Goal: Task Accomplishment & Management: Manage account settings

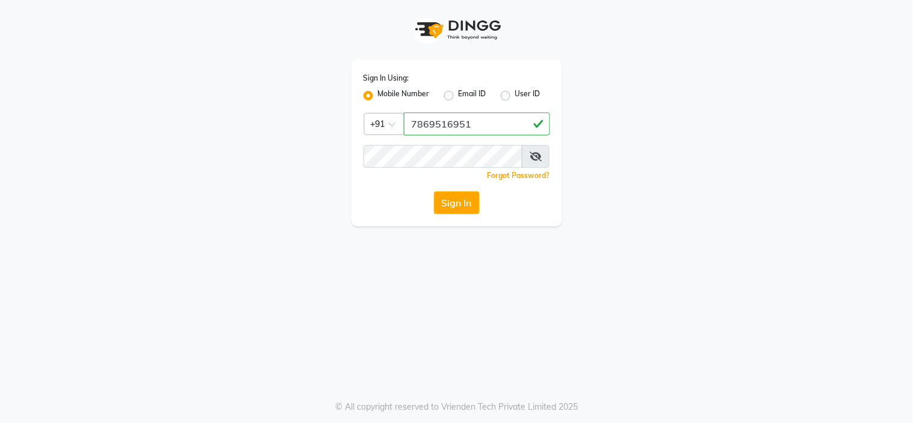
click at [450, 120] on input "7869516951" at bounding box center [477, 124] width 146 height 23
click at [442, 125] on input "7869516951" at bounding box center [477, 124] width 146 height 23
type input "7869516951"
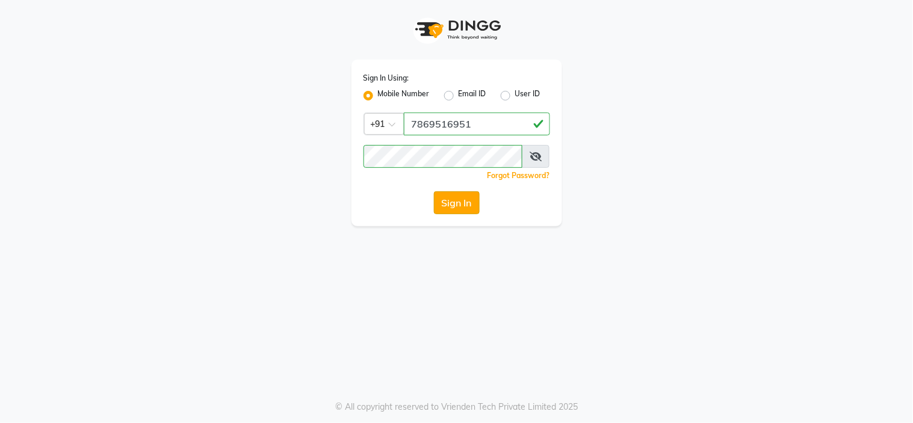
click at [464, 201] on button "Sign In" at bounding box center [457, 202] width 46 height 23
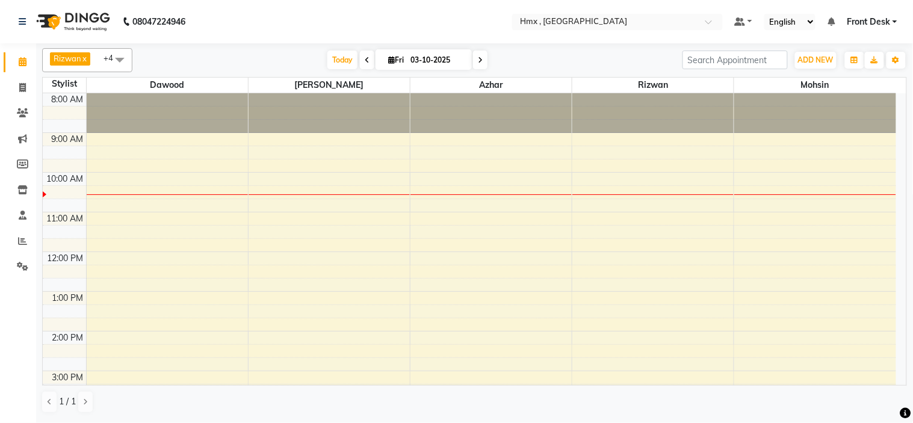
click at [520, 55] on div "[DATE] [DATE]" at bounding box center [407, 60] width 538 height 18
click at [161, 214] on div "8:00 AM 9:00 AM 10:00 AM 11:00 AM 12:00 PM 1:00 PM 2:00 PM 3:00 PM 4:00 PM 5:00…" at bounding box center [469, 370] width 853 height 555
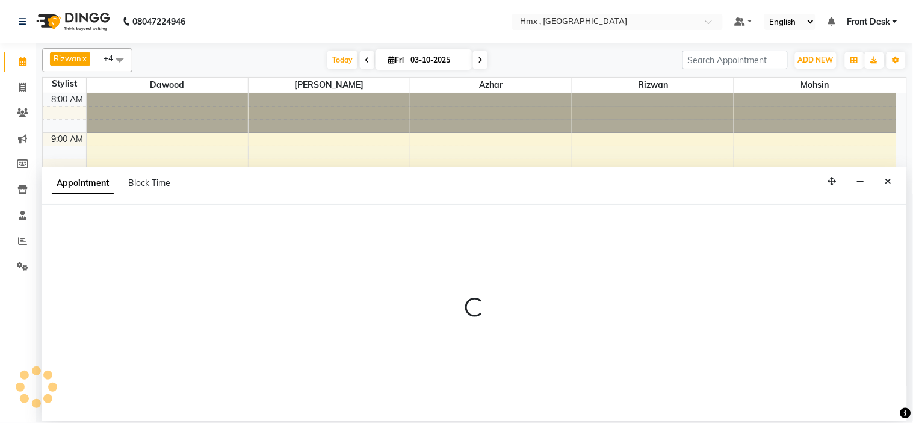
select select "39095"
select select "tentative"
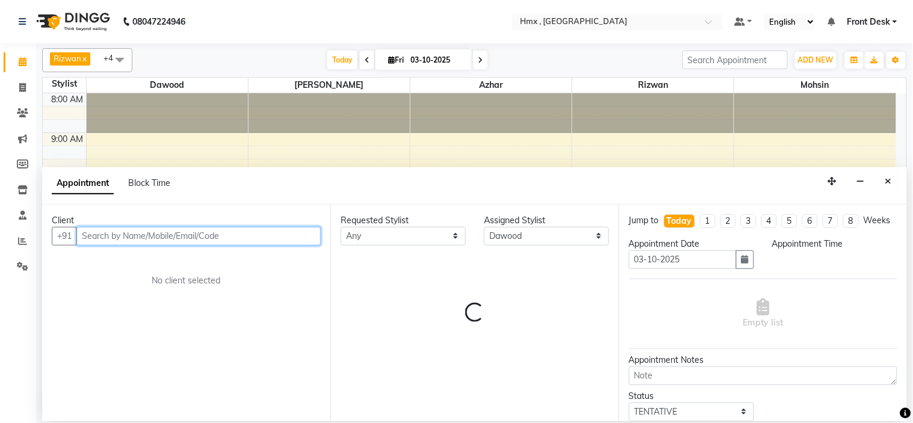
select select "660"
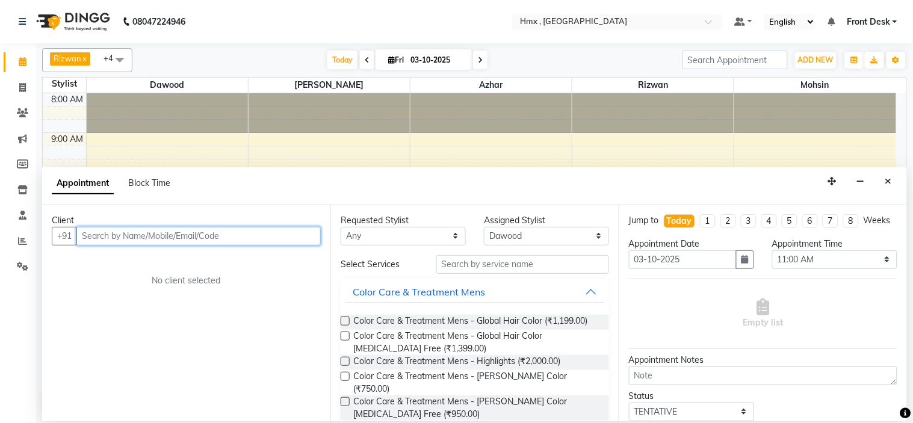
click at [122, 230] on input "text" at bounding box center [198, 236] width 244 height 19
click at [122, 227] on input "text" at bounding box center [198, 236] width 244 height 19
click at [106, 236] on input "text" at bounding box center [198, 236] width 244 height 19
click at [111, 235] on input "text" at bounding box center [198, 236] width 244 height 19
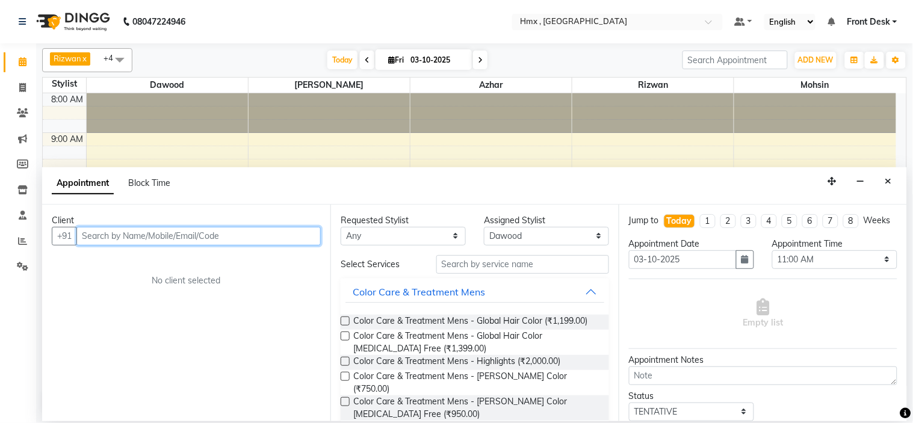
click at [111, 235] on input "text" at bounding box center [198, 236] width 244 height 19
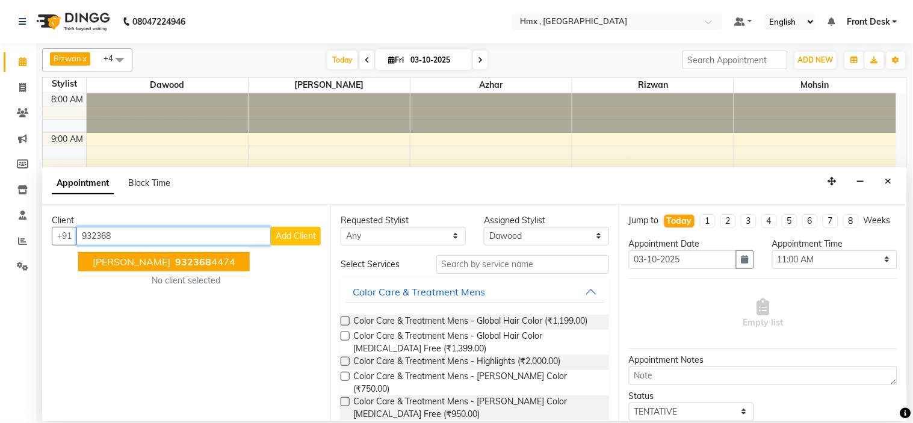
click at [203, 261] on button "[PERSON_NAME] 932368 4474" at bounding box center [163, 261] width 171 height 19
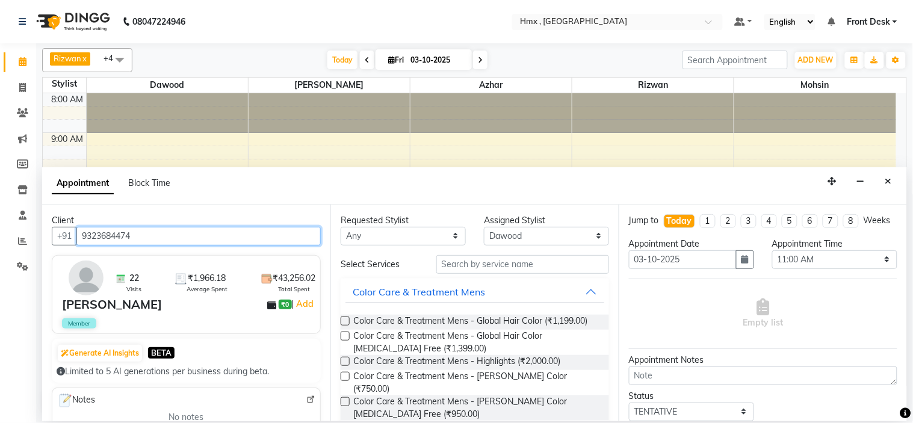
type input "9323684474"
click at [445, 193] on div "Appointment Block Time" at bounding box center [474, 185] width 865 height 37
click at [739, 177] on div "Appointment Block Time" at bounding box center [474, 185] width 865 height 37
click at [407, 179] on div "Appointment Block Time" at bounding box center [474, 185] width 865 height 37
click at [442, 193] on div "Appointment Block Time" at bounding box center [474, 185] width 865 height 37
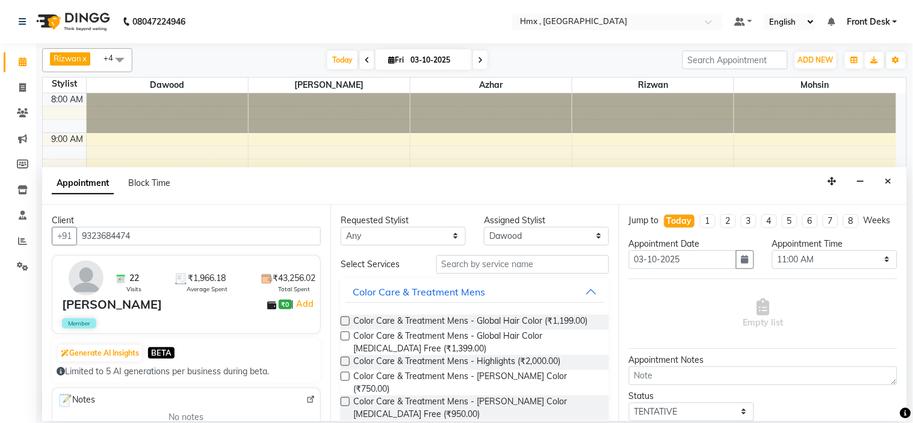
click at [647, 167] on div "Appointment Block Time" at bounding box center [474, 185] width 865 height 37
click at [732, 175] on div "Appointment Block Time" at bounding box center [474, 185] width 865 height 37
click at [712, 193] on div "Appointment Block Time" at bounding box center [474, 185] width 865 height 37
click at [666, 187] on div "Appointment Block Time" at bounding box center [474, 185] width 865 height 37
click at [491, 263] on input "text" at bounding box center [522, 264] width 173 height 19
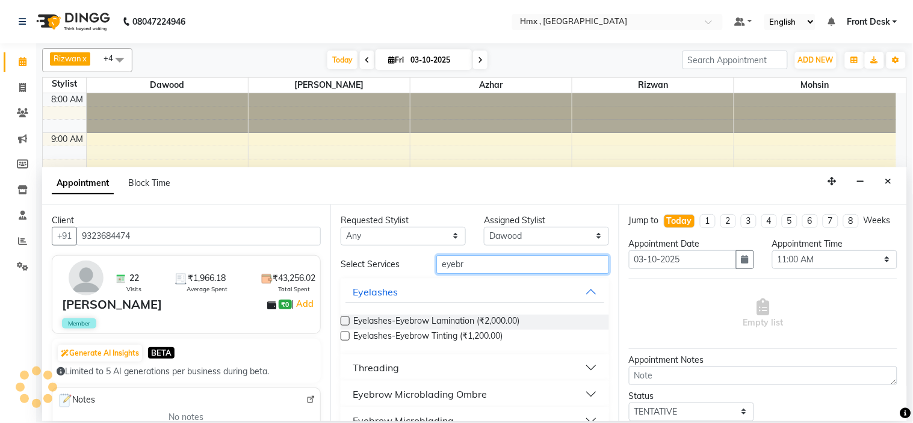
drag, startPoint x: 475, startPoint y: 263, endPoint x: 310, endPoint y: 259, distance: 165.5
click at [311, 261] on div "Client +91 9323684474 22 Visits ₹1,966.18 Average Spent ₹43,256.02 Total Spent …" at bounding box center [474, 313] width 865 height 217
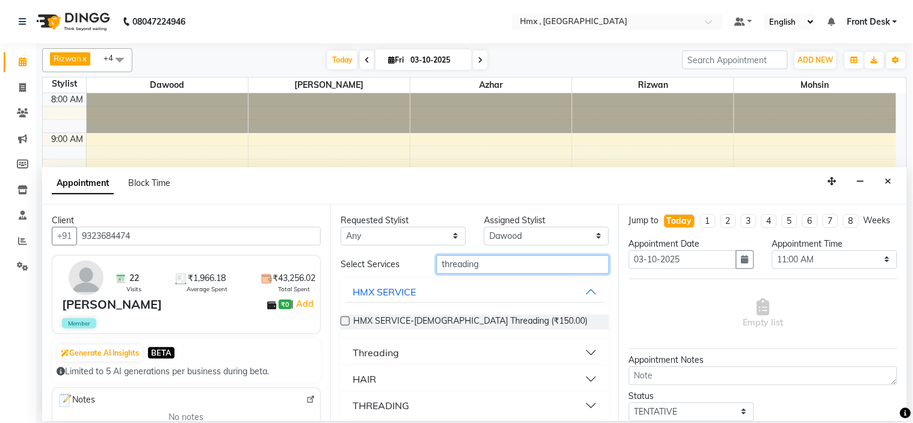
type input "threading"
click at [585, 355] on button "Threading" at bounding box center [474, 353] width 259 height 22
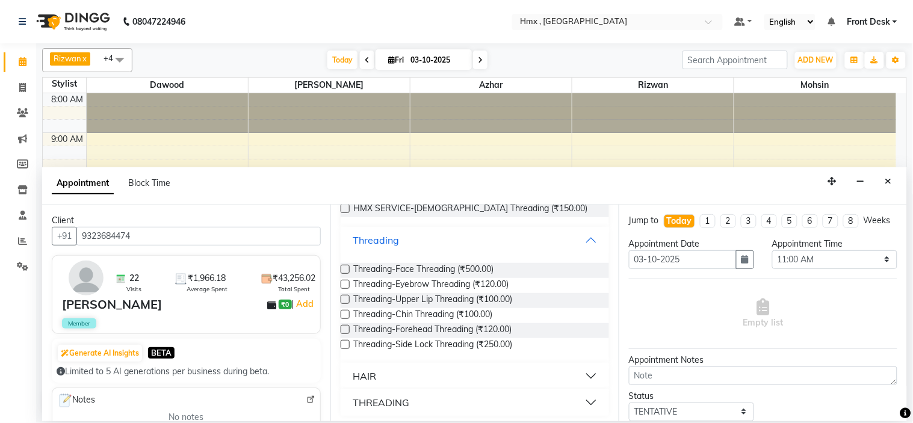
scroll to position [116, 0]
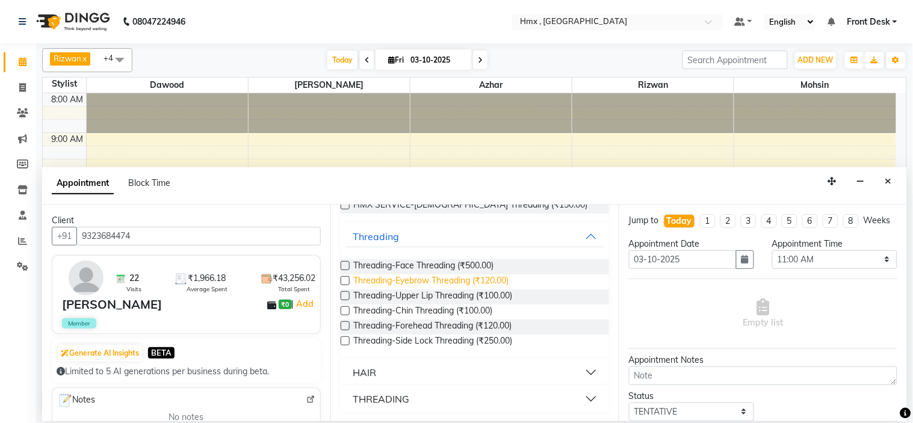
click at [495, 280] on span "Threading-Eyebrow Threading (₹120.00)" at bounding box center [430, 281] width 155 height 15
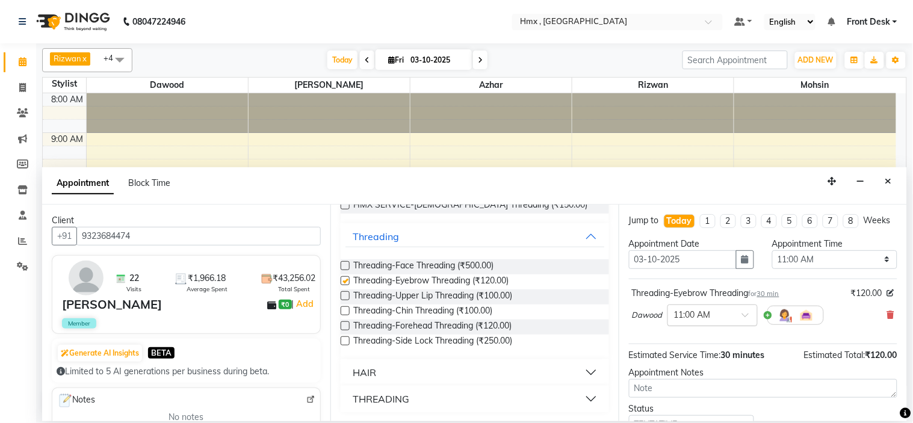
checkbox input "false"
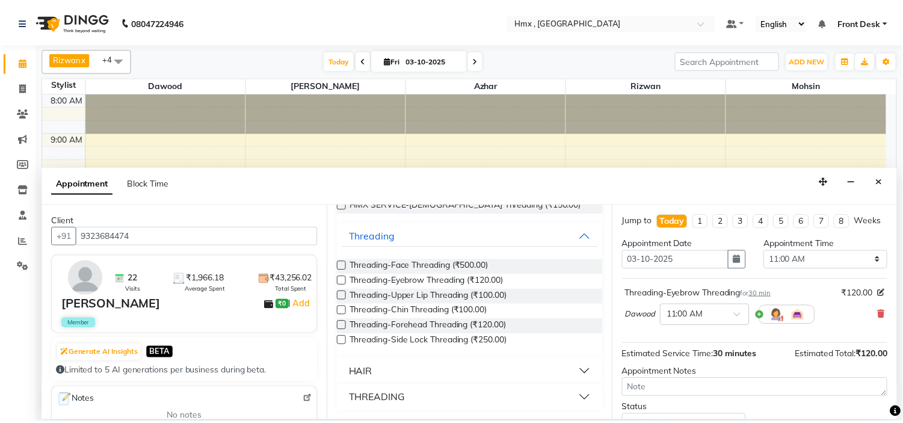
scroll to position [100, 0]
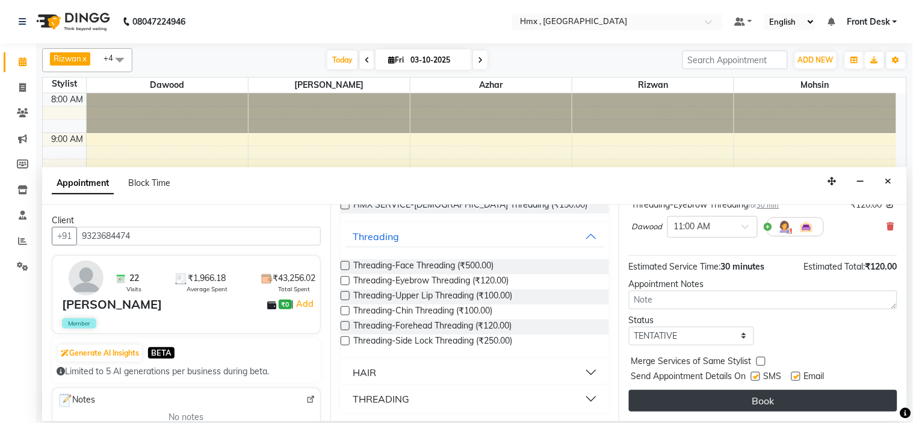
click at [789, 399] on button "Book" at bounding box center [763, 401] width 268 height 22
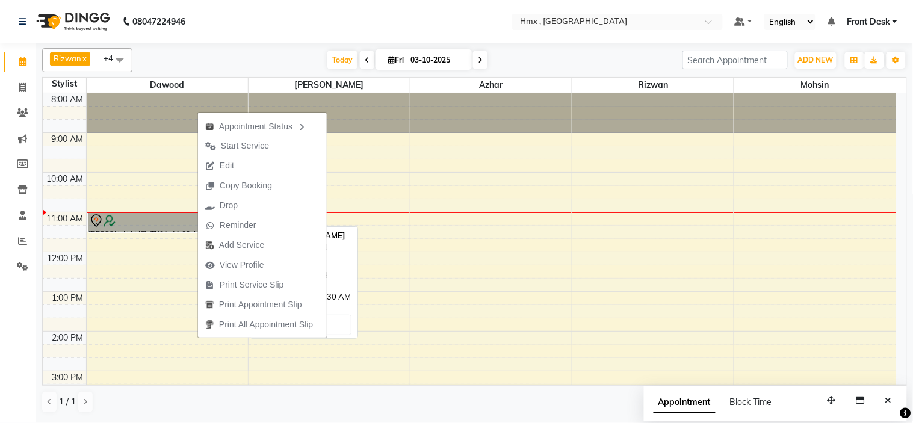
click at [173, 217] on link "[PERSON_NAME], TK01, 11:00 AM-11:30 AM, Threading-Eyebrow Threading" at bounding box center [166, 222] width 156 height 20
select select "7"
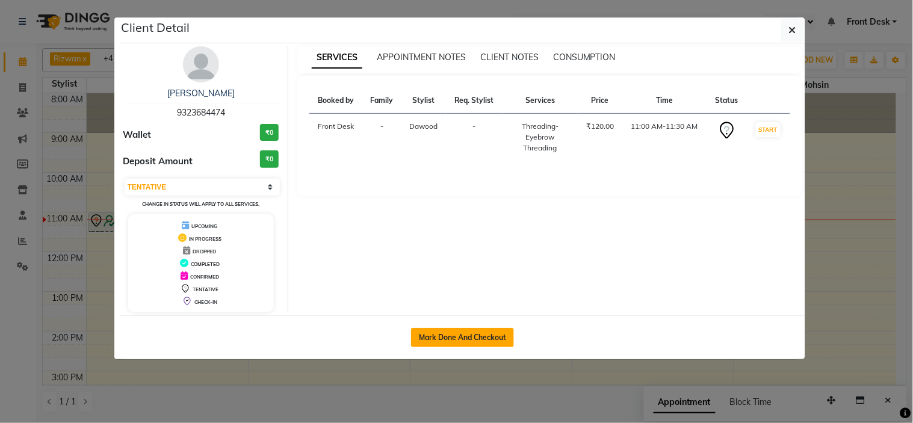
click at [476, 336] on button "Mark Done And Checkout" at bounding box center [462, 337] width 103 height 19
select select "5711"
select select "service"
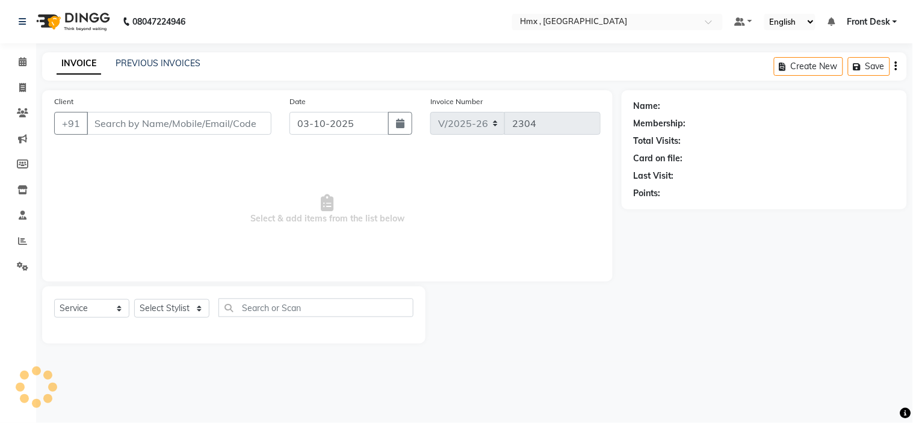
select select "3"
type input "9323684474"
select select "39095"
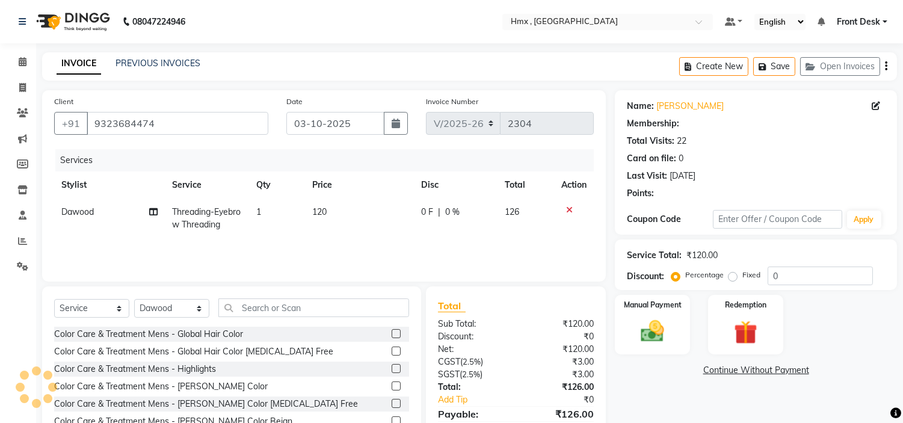
type input "20"
select select "1: Object"
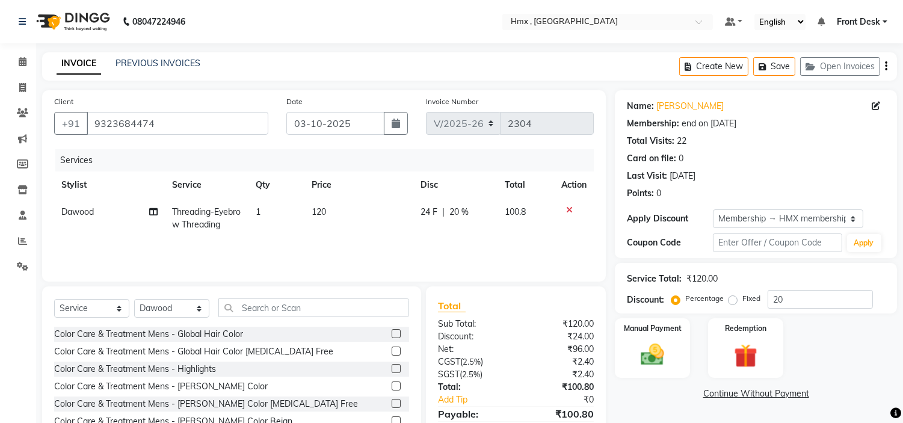
click at [75, 215] on span "Dawood" at bounding box center [77, 211] width 32 height 11
select select "39095"
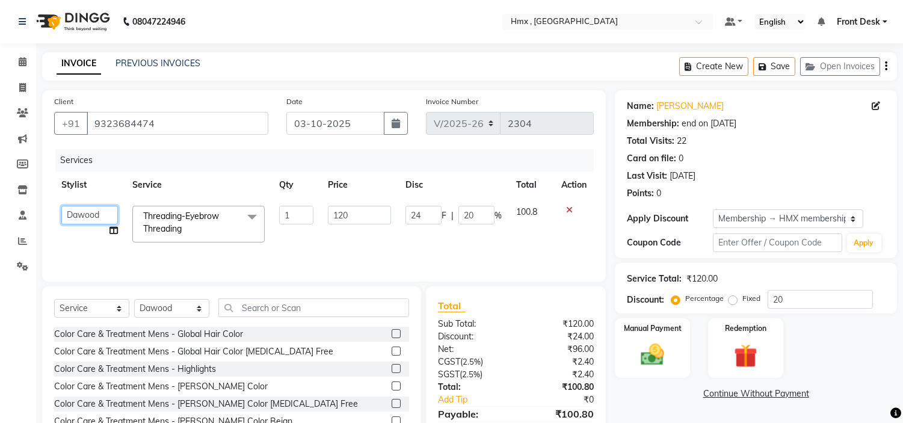
click at [81, 209] on select "[PERSON_NAME] [PERSON_NAME] Front Desk Kaikasha [PERSON_NAME] [PERSON_NAME] [PE…" at bounding box center [89, 215] width 57 height 19
select select "76837"
drag, startPoint x: 207, startPoint y: 226, endPoint x: 197, endPoint y: 233, distance: 12.4
click at [207, 225] on span "Threading-Eyebrow Threading x" at bounding box center [193, 223] width 106 height 26
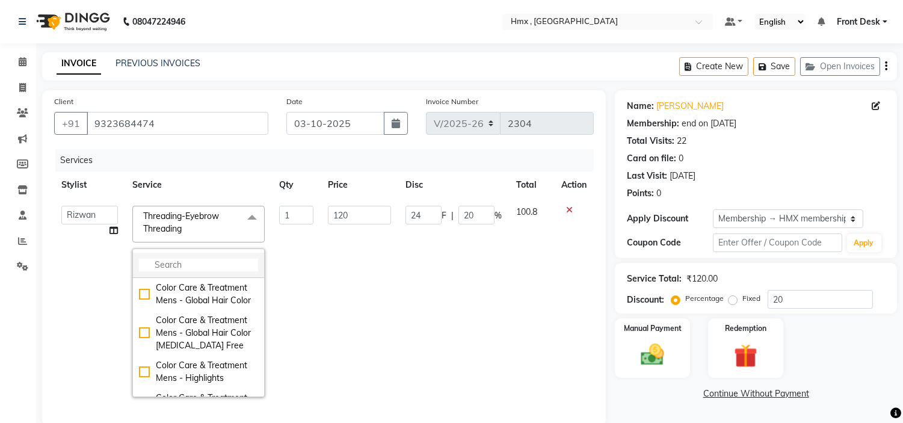
click at [178, 265] on input "multiselect-search" at bounding box center [198, 265] width 119 height 13
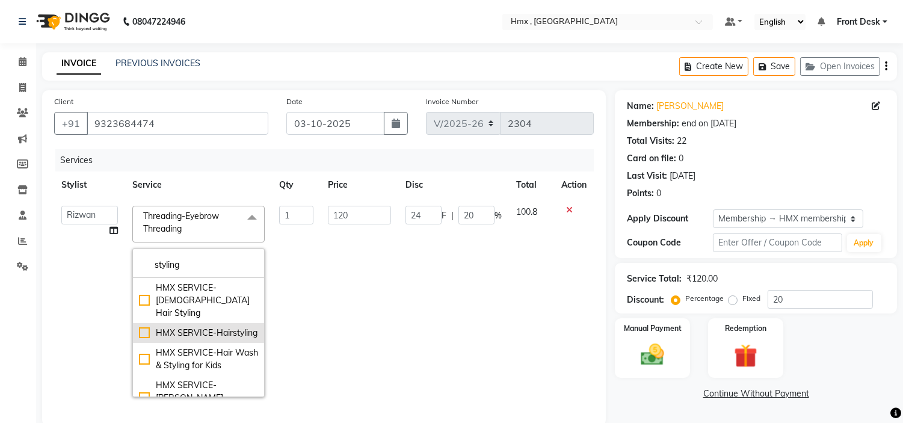
type input "styling"
click at [208, 327] on div "HMX SERVICE-Hairstyling" at bounding box center [198, 333] width 119 height 13
checkbox input "true"
type input "300"
type input "60"
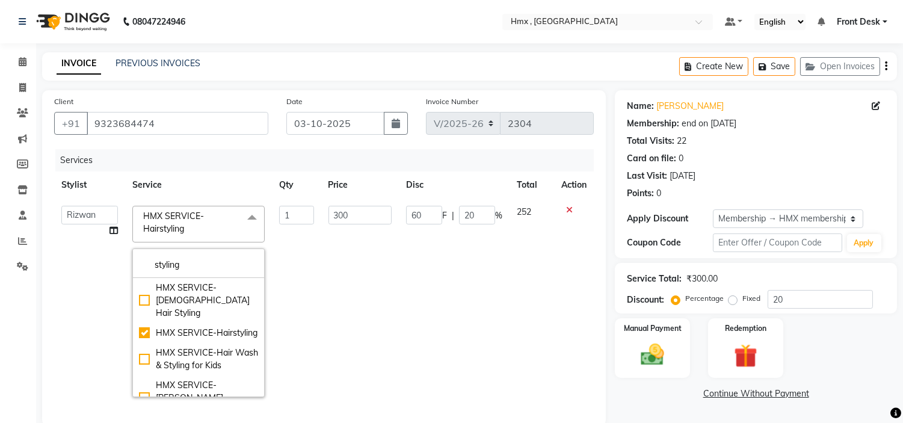
click at [330, 161] on div "Services" at bounding box center [328, 160] width 547 height 22
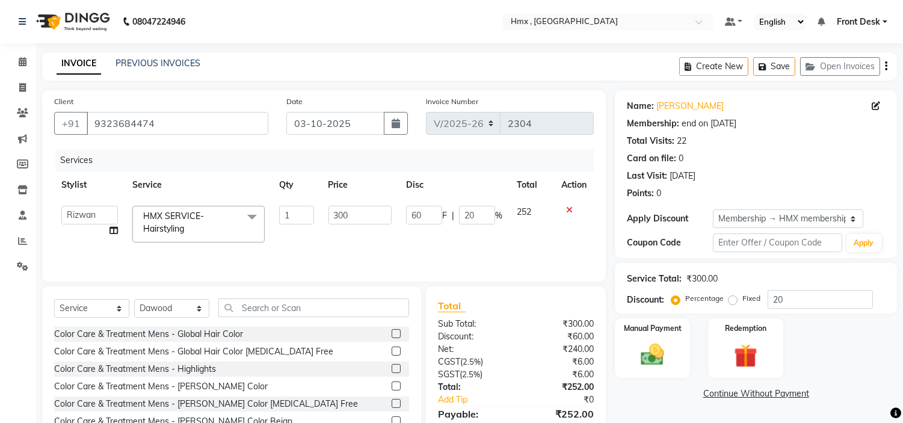
click at [520, 245] on td "252" at bounding box center [532, 224] width 45 height 51
click at [778, 131] on div "Name: [PERSON_NAME] Membership: end on [DATE] Total Visits: 22 Card on file: 0 …" at bounding box center [756, 147] width 258 height 105
click at [766, 147] on div "Total Visits: 22" at bounding box center [756, 141] width 258 height 13
click at [778, 68] on button "Save" at bounding box center [774, 66] width 42 height 19
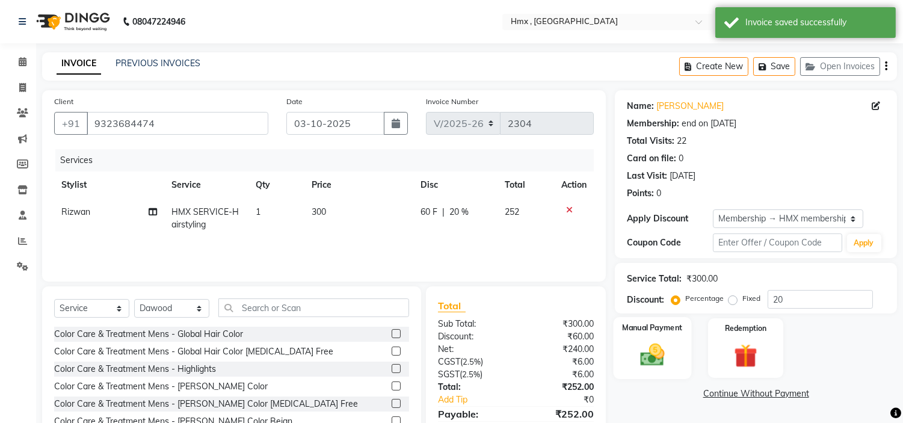
scroll to position [58, 0]
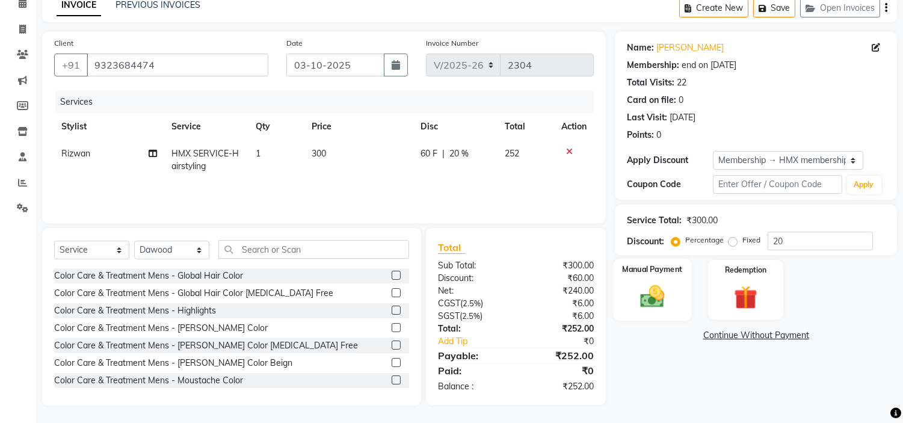
click at [650, 289] on img at bounding box center [653, 297] width 40 height 28
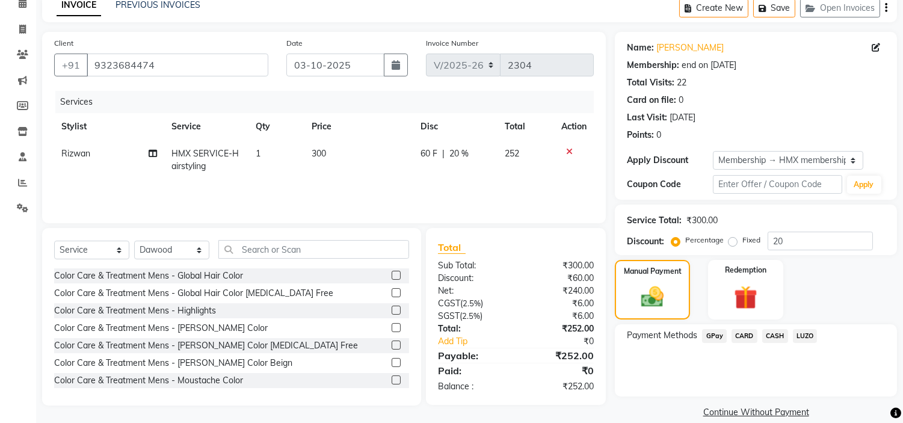
click at [743, 330] on span "CARD" at bounding box center [745, 336] width 26 height 14
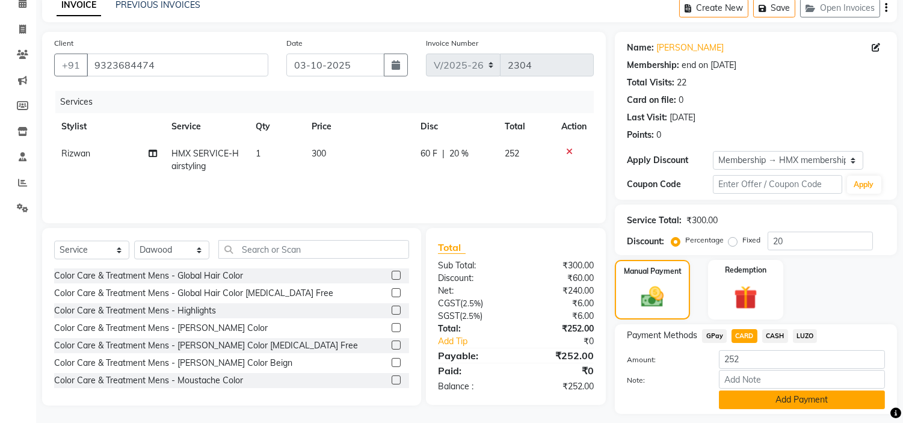
click at [788, 400] on button "Add Payment" at bounding box center [802, 399] width 166 height 19
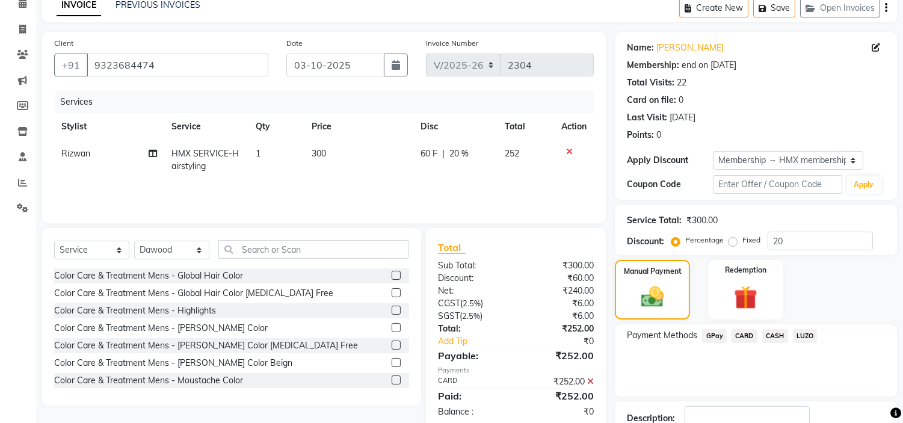
scroll to position [142, 0]
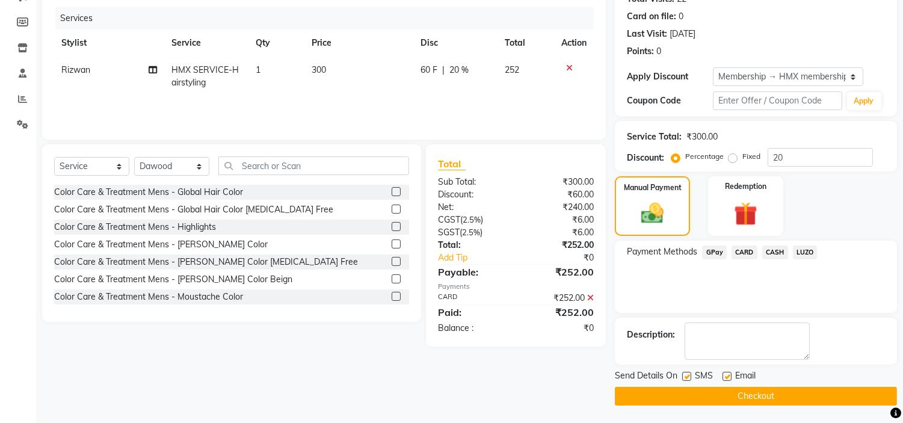
click at [779, 392] on button "Checkout" at bounding box center [756, 396] width 282 height 19
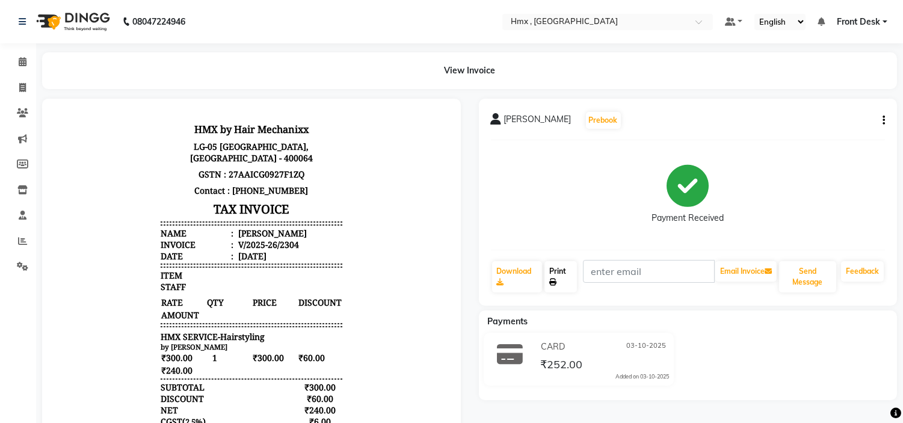
click at [562, 280] on link "Print" at bounding box center [560, 276] width 32 height 31
click at [28, 58] on span at bounding box center [22, 62] width 21 height 14
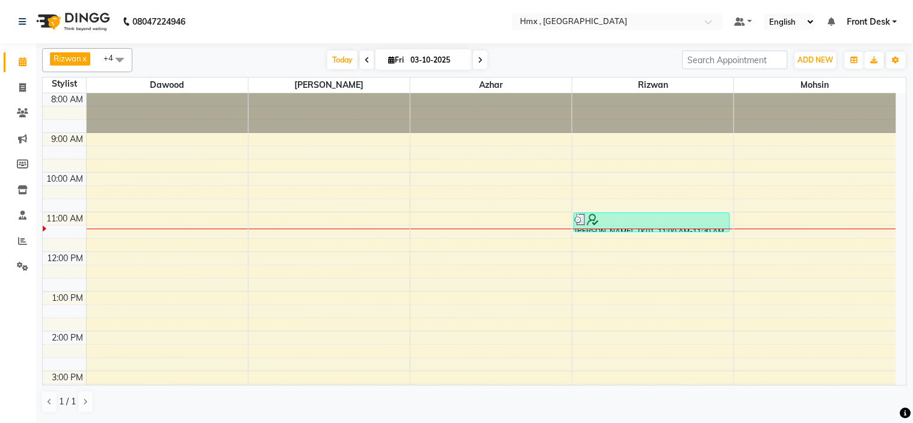
drag, startPoint x: 829, startPoint y: 454, endPoint x: 841, endPoint y: 454, distance: 12.0
click at [841, 422] on html "08047224946 Select Location × Hmx , Malad West Default Panel My Panel English E…" at bounding box center [456, 211] width 913 height 423
click at [437, 317] on div "8:00 AM 9:00 AM 10:00 AM 11:00 AM 12:00 PM 1:00 PM 2:00 PM 3:00 PM 4:00 PM 5:00…" at bounding box center [469, 370] width 853 height 555
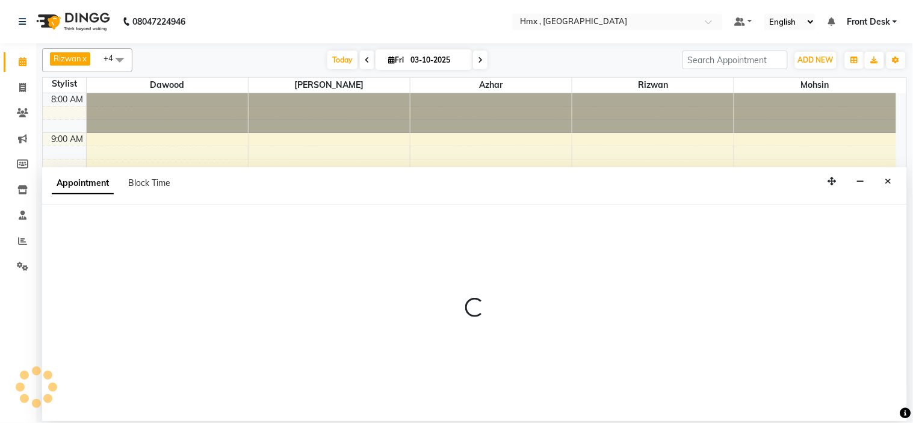
select select "39098"
select select "tentative"
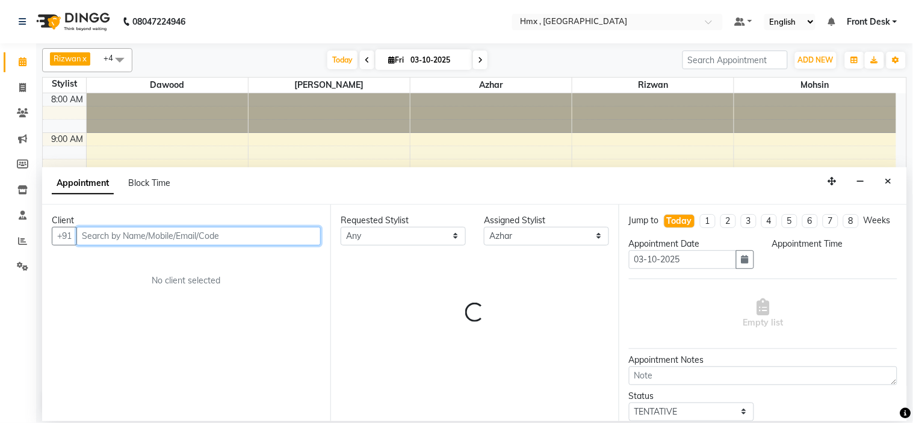
select select "795"
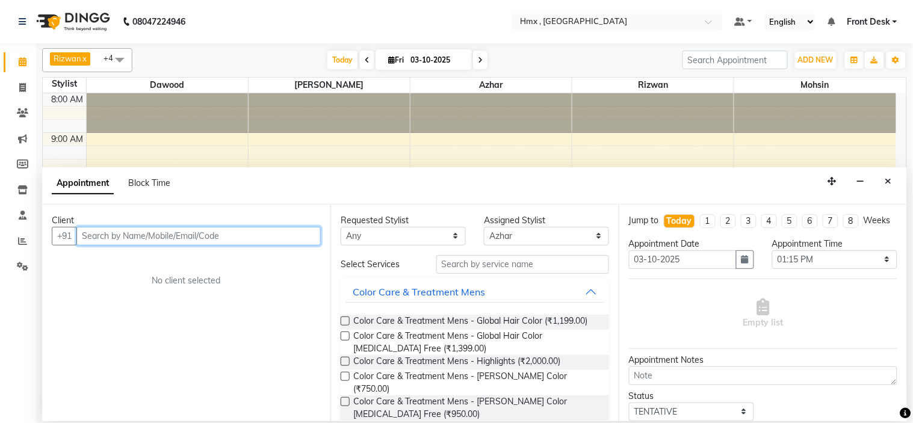
click at [137, 235] on input "text" at bounding box center [198, 236] width 244 height 19
click at [137, 227] on input "text" at bounding box center [198, 236] width 244 height 19
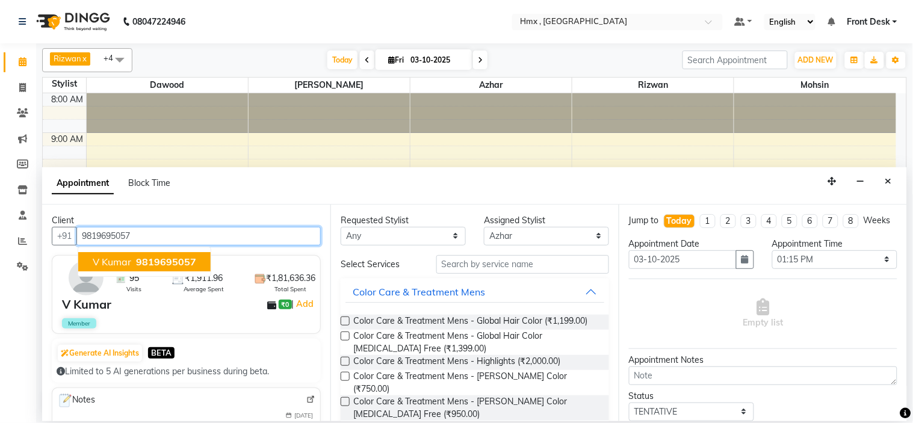
click at [175, 262] on span "9819695057" at bounding box center [166, 262] width 60 height 12
type input "9819695057"
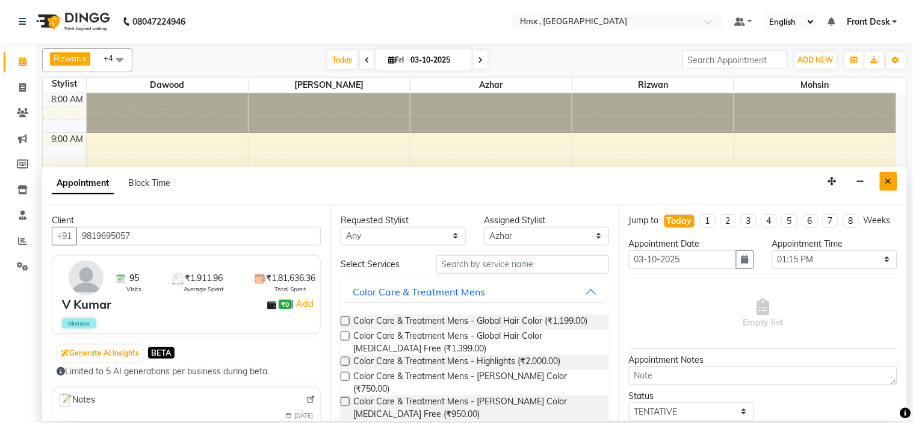
click at [893, 183] on button "Close" at bounding box center [888, 181] width 17 height 19
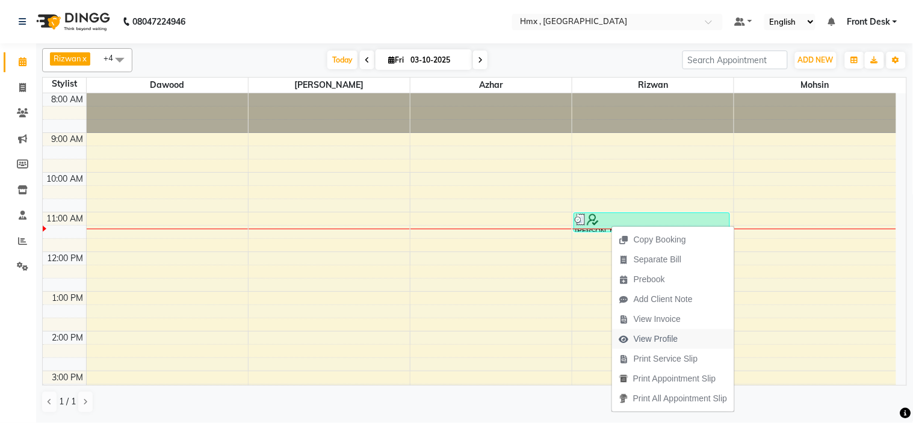
click at [679, 335] on span "View Profile" at bounding box center [648, 339] width 73 height 20
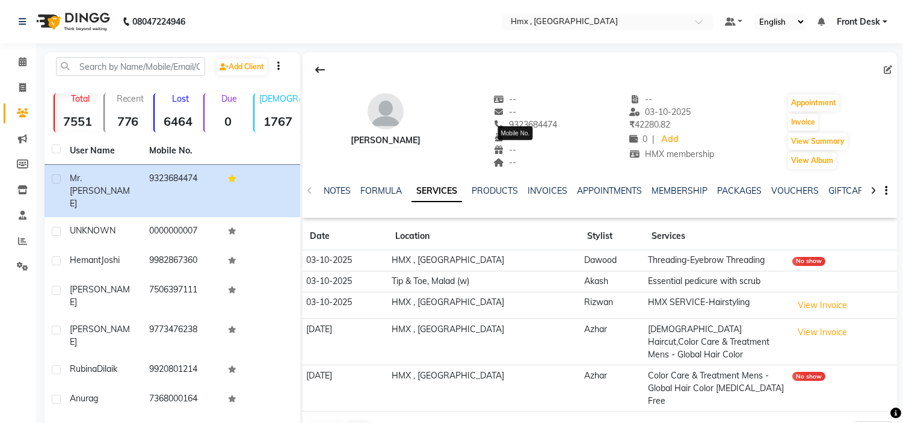
click at [526, 123] on span "9323684474" at bounding box center [525, 124] width 64 height 11
copy span "9323684474"
drag, startPoint x: 12, startPoint y: 61, endPoint x: 19, endPoint y: 59, distance: 7.4
click at [13, 61] on span at bounding box center [22, 62] width 21 height 14
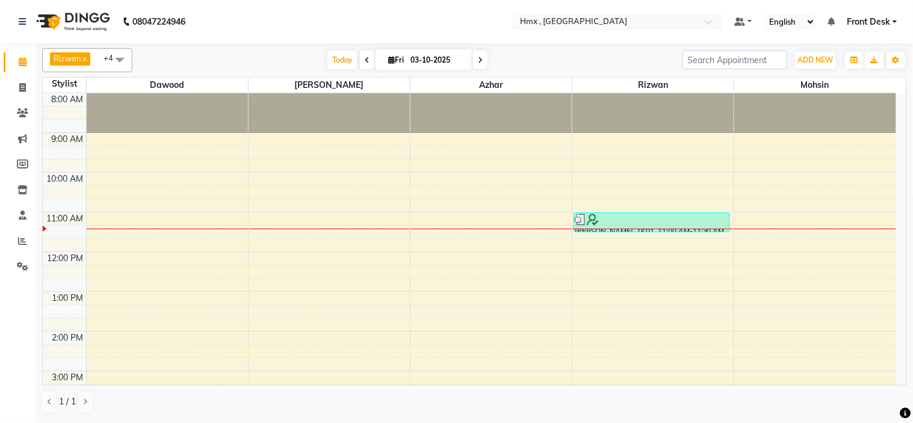
click at [477, 316] on div "8:00 AM 9:00 AM 10:00 AM 11:00 AM 12:00 PM 1:00 PM 2:00 PM 3:00 PM 4:00 PM 5:00…" at bounding box center [469, 370] width 853 height 555
select select "39098"
select select "tentative"
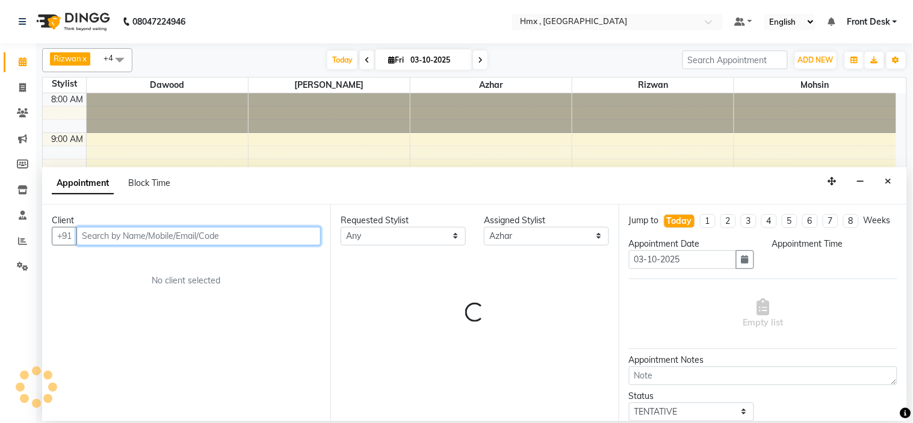
select select "795"
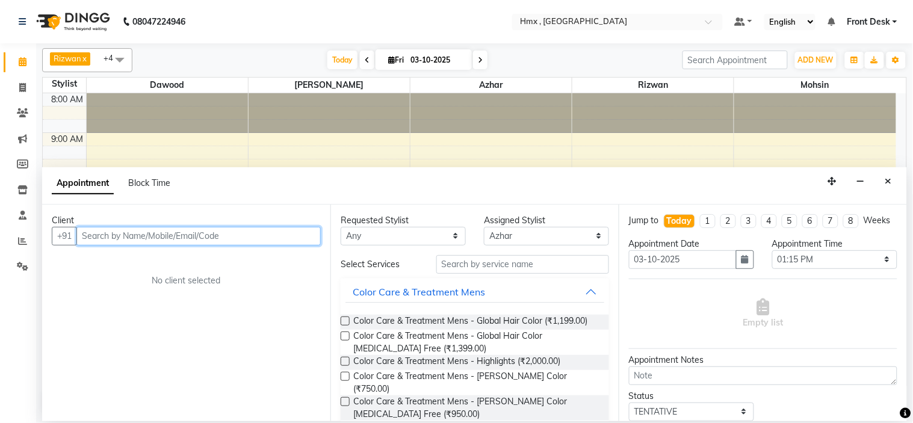
paste input "9323684474"
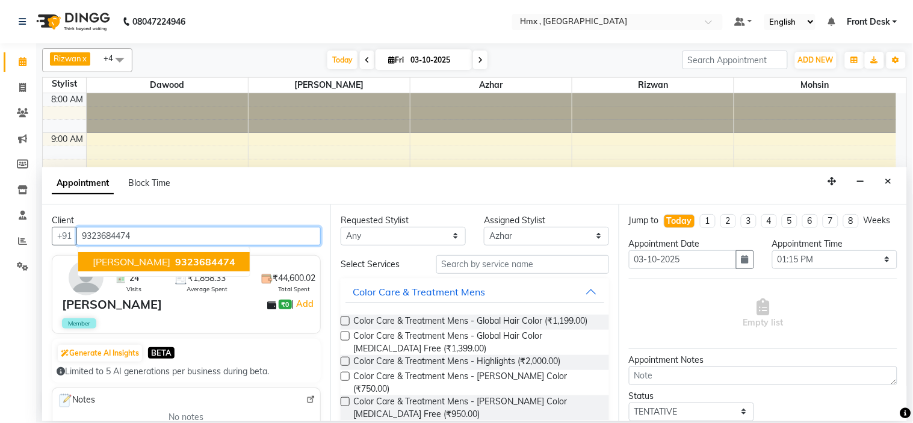
click at [175, 261] on span "9323684474" at bounding box center [205, 262] width 60 height 12
type input "9323684474"
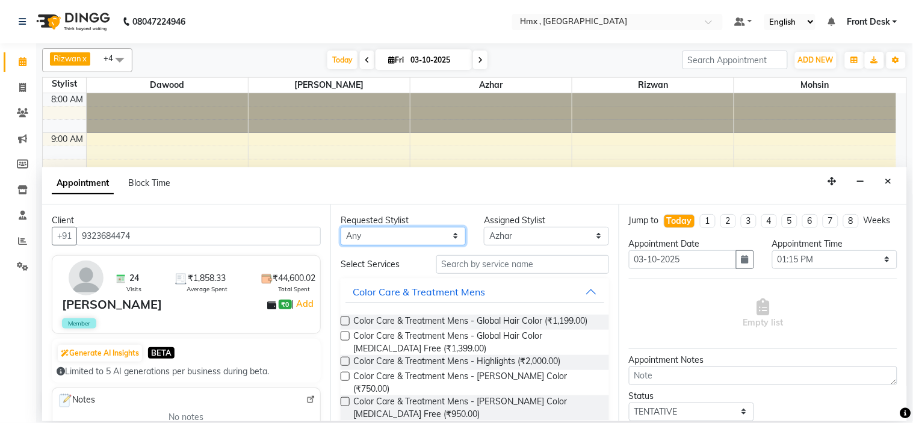
click at [393, 236] on select "Any Azhar Bilal Dawood Mohsin Rizwan Sarita Sohel Soniya Suman swapnali Uzair Y…" at bounding box center [403, 236] width 125 height 19
select select "39098"
click at [341, 227] on select "Any Azhar Bilal Dawood Mohsin Rizwan Sarita Sohel Soniya Suman swapnali Uzair Y…" at bounding box center [403, 236] width 125 height 19
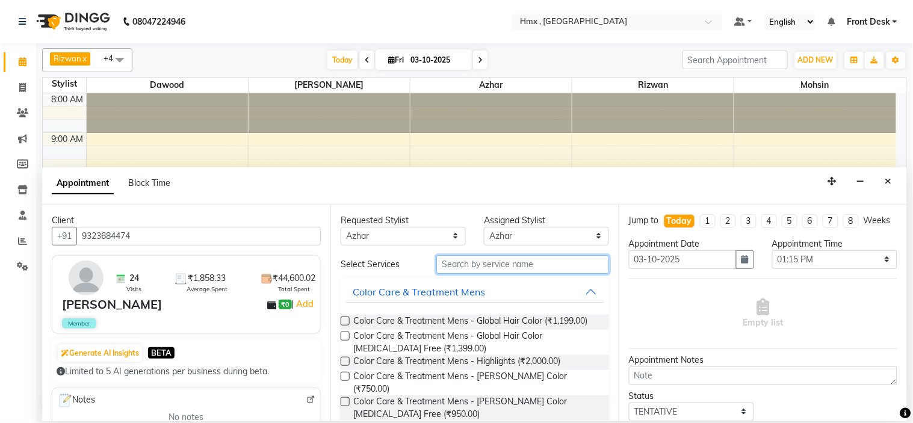
click at [475, 266] on input "text" at bounding box center [522, 264] width 173 height 19
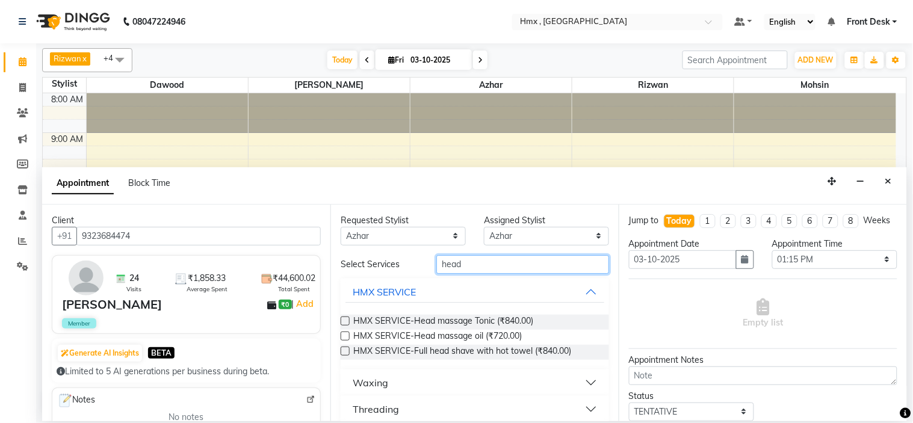
type input "head"
click at [345, 319] on label at bounding box center [345, 320] width 9 height 9
click at [345, 319] on input "checkbox" at bounding box center [345, 322] width 8 height 8
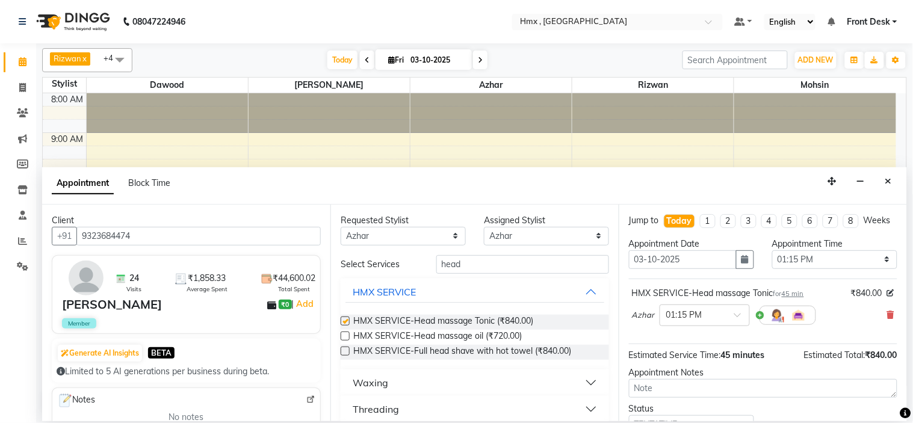
checkbox input "false"
click at [887, 319] on icon at bounding box center [890, 314] width 7 height 8
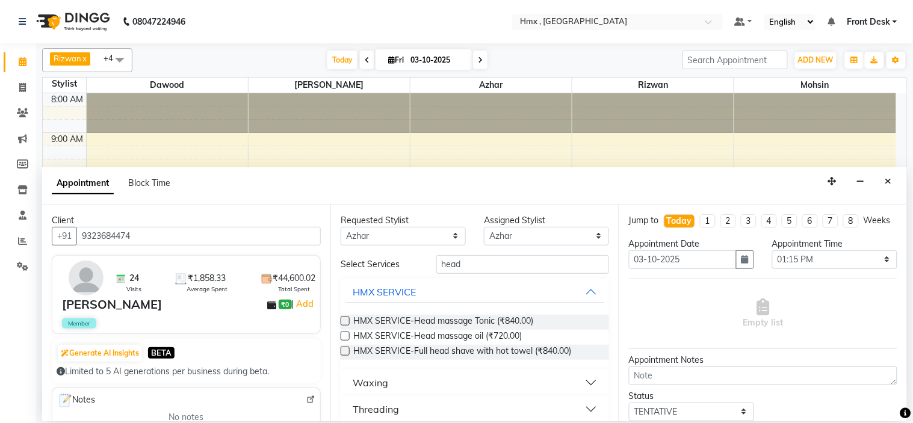
click at [344, 336] on label at bounding box center [345, 335] width 9 height 9
click at [344, 336] on input "checkbox" at bounding box center [345, 337] width 8 height 8
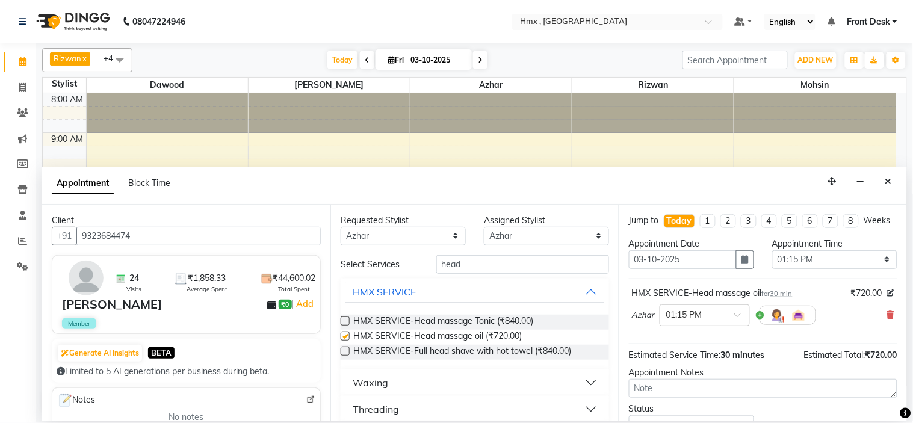
checkbox input "false"
click at [723, 321] on div at bounding box center [704, 314] width 89 height 13
click at [700, 372] on div "01:30 PM" at bounding box center [704, 361] width 89 height 22
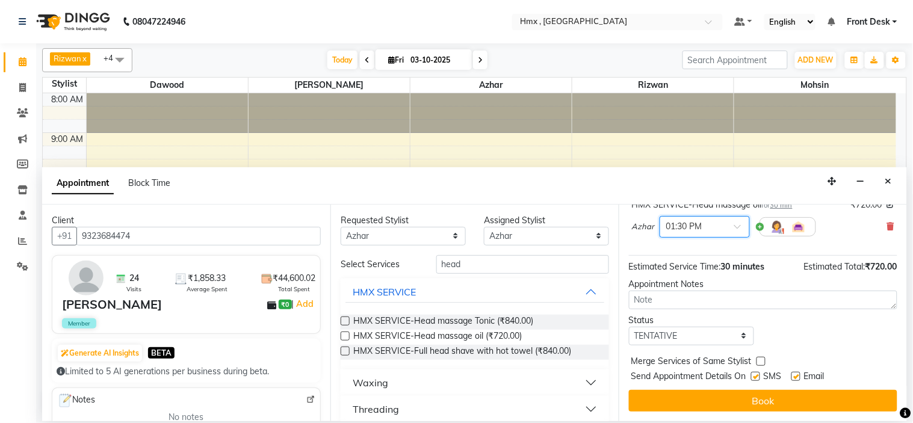
scroll to position [100, 0]
click at [783, 401] on button "Book" at bounding box center [763, 401] width 268 height 22
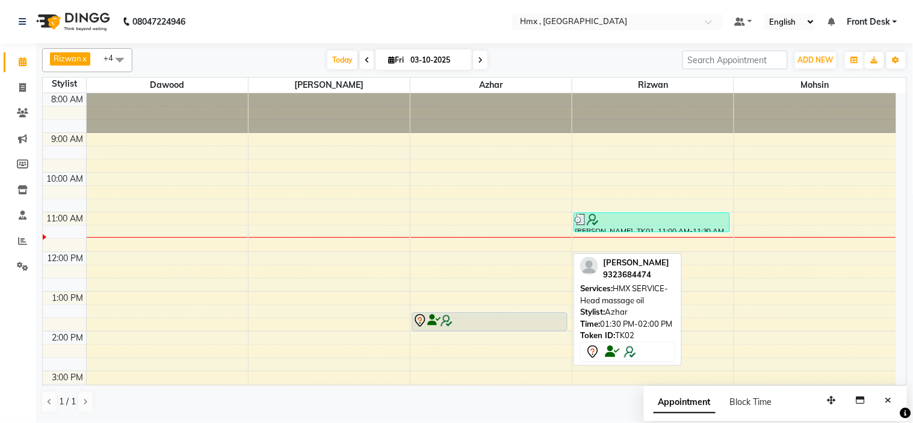
scroll to position [67, 0]
